Goal: Task Accomplishment & Management: Manage account settings

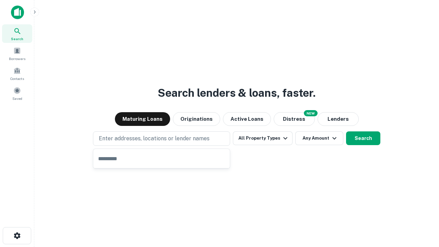
type input "**********"
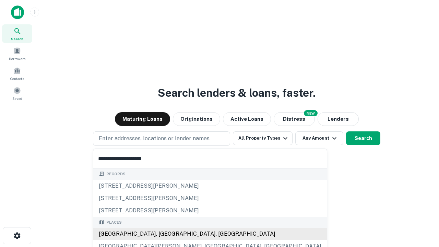
click at [164, 234] on div "[GEOGRAPHIC_DATA], [GEOGRAPHIC_DATA], [GEOGRAPHIC_DATA]" at bounding box center [210, 234] width 234 height 12
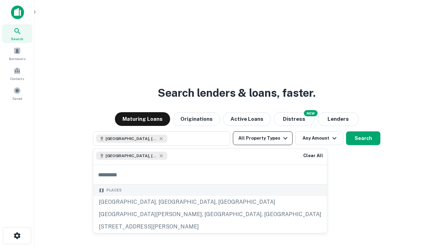
click at [263, 138] on button "All Property Types" at bounding box center [263, 138] width 60 height 14
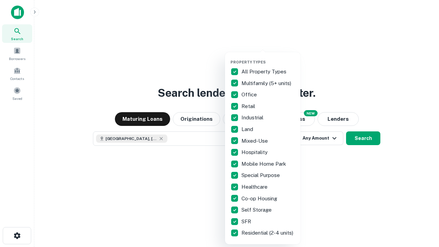
click at [268, 58] on button "button" at bounding box center [268, 58] width 75 height 0
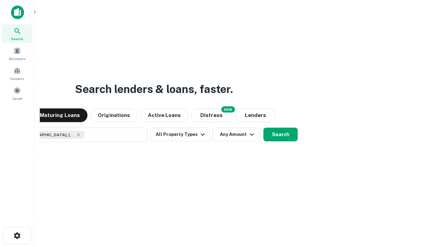
scroll to position [11, 0]
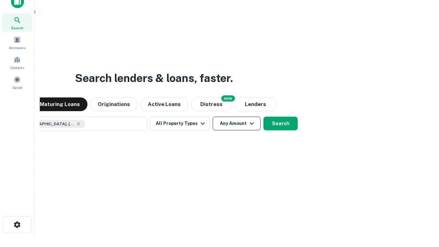
click at [213, 117] on button "Any Amount" at bounding box center [237, 124] width 48 height 14
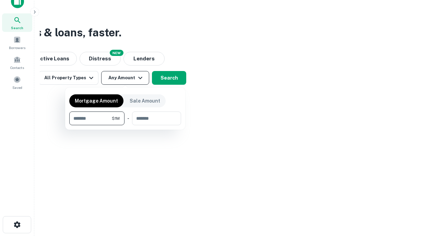
type input "*******"
click at [125, 125] on button "button" at bounding box center [125, 125] width 112 height 0
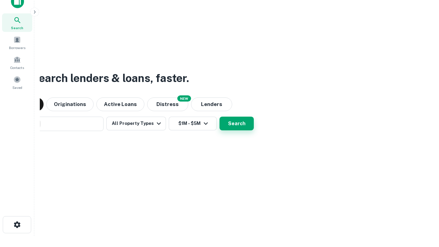
click at [220, 117] on button "Search" at bounding box center [237, 124] width 34 height 14
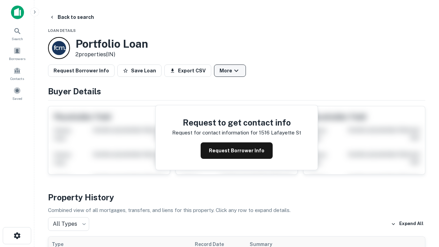
click at [230, 71] on button "More" at bounding box center [230, 71] width 32 height 12
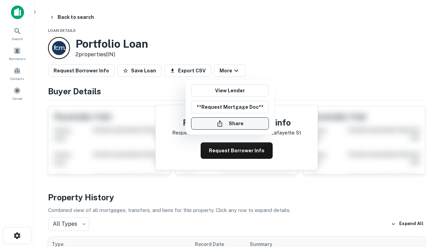
click at [230, 124] on button "Share" at bounding box center [230, 123] width 78 height 12
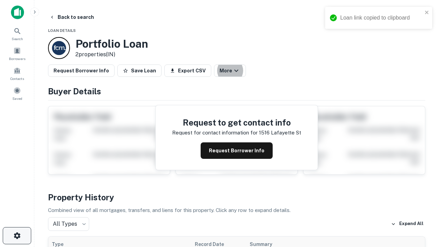
click at [17, 236] on icon "button" at bounding box center [17, 236] width 8 height 8
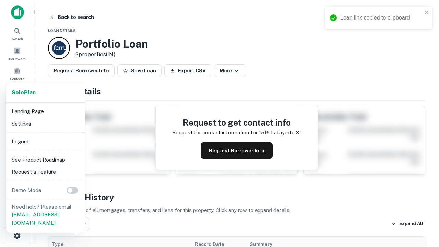
click at [45, 141] on li "Logout" at bounding box center [45, 142] width 73 height 12
